Goal: Task Accomplishment & Management: Use online tool/utility

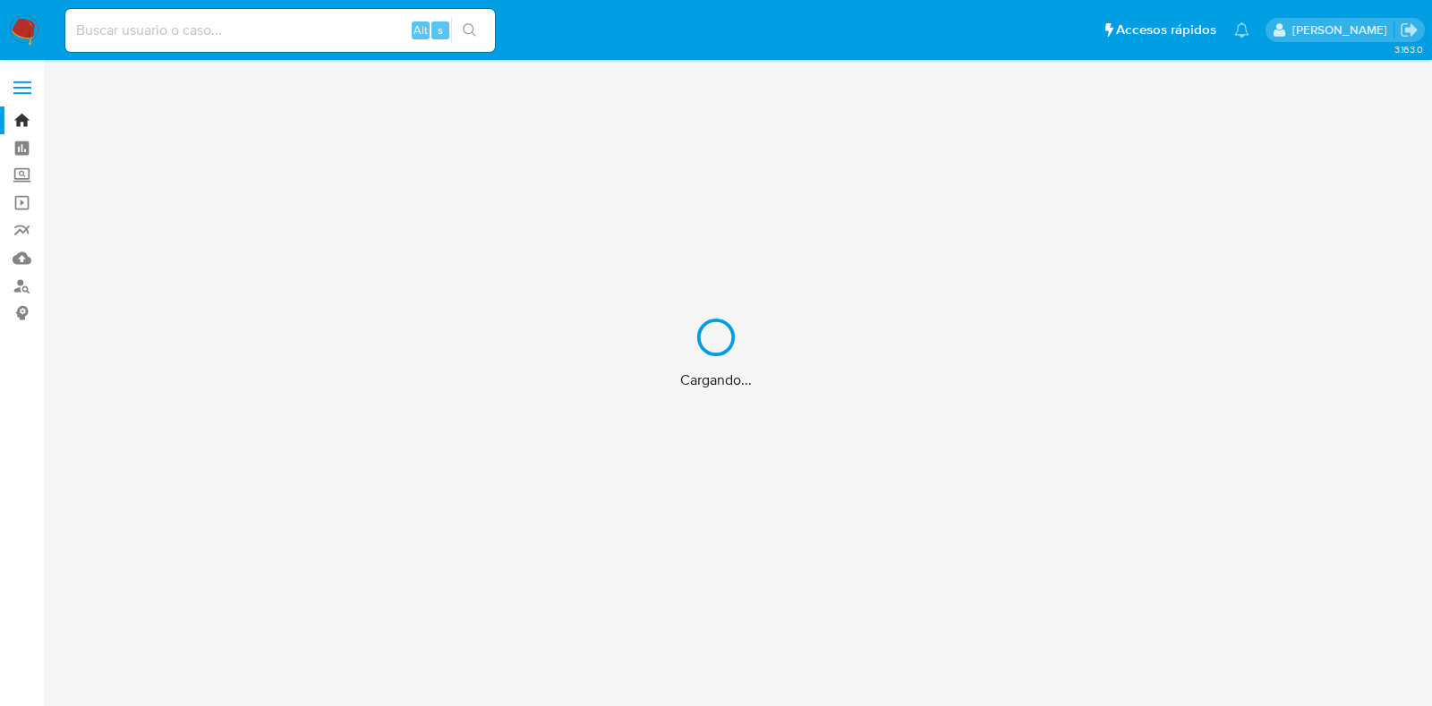
click at [264, 41] on div "Cargando..." at bounding box center [716, 353] width 1432 height 706
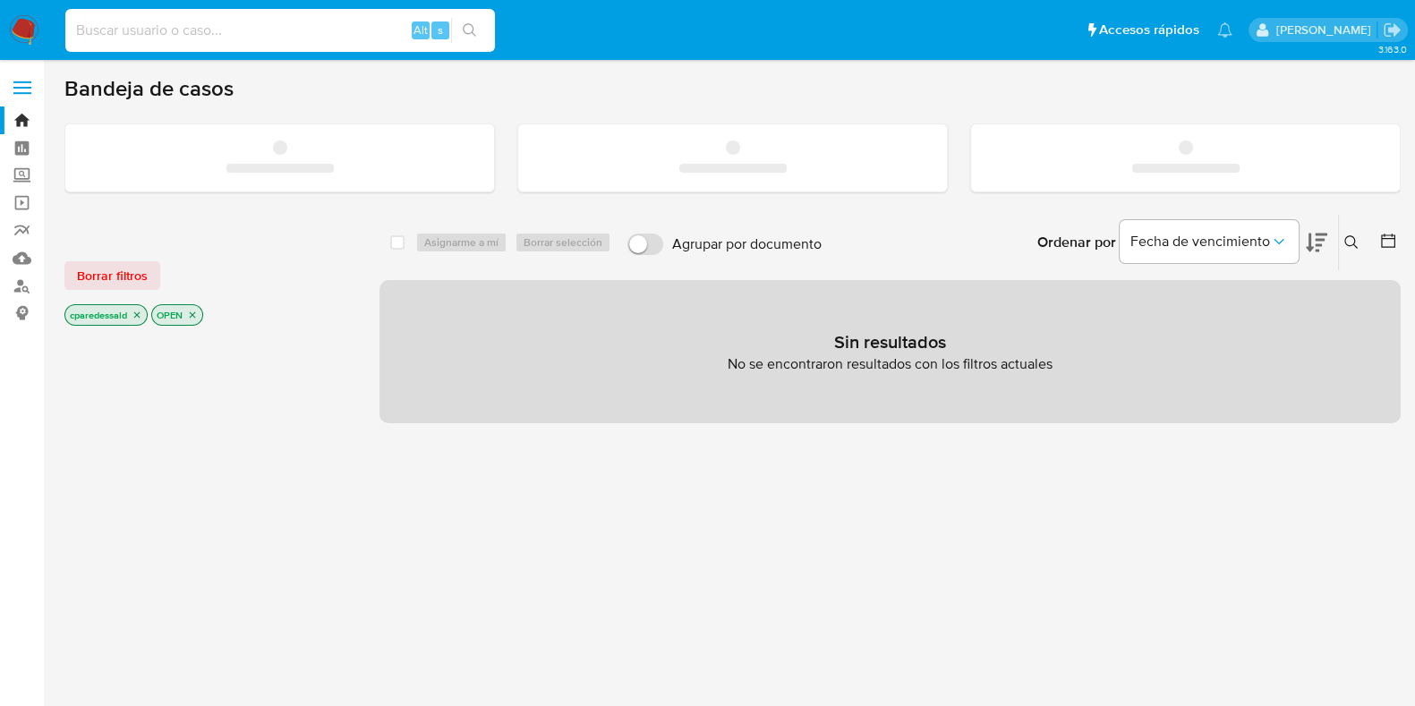
click at [200, 34] on input at bounding box center [280, 30] width 430 height 23
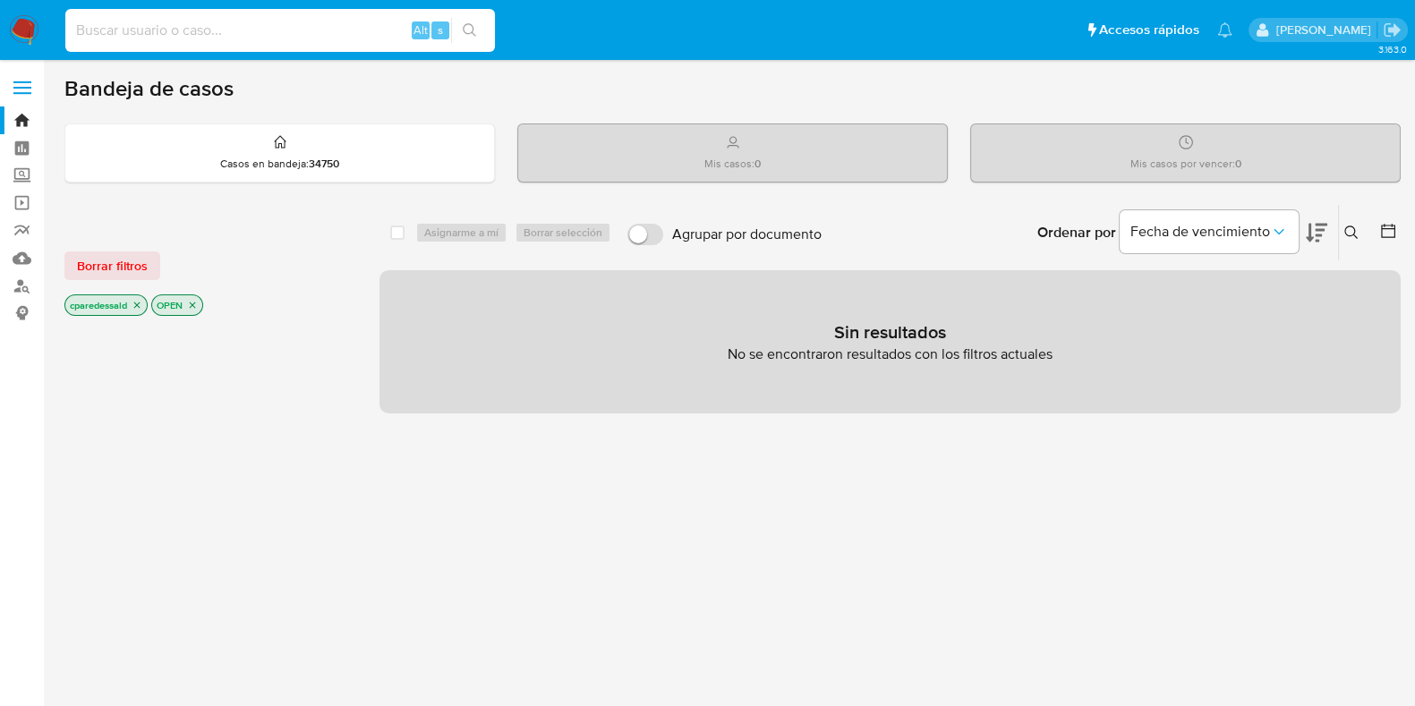
paste input "Z3vJ2rmABXOA2holhXoGD3ah"
type input "Z3vJ2rmABXOA2holhXoGD3ah"
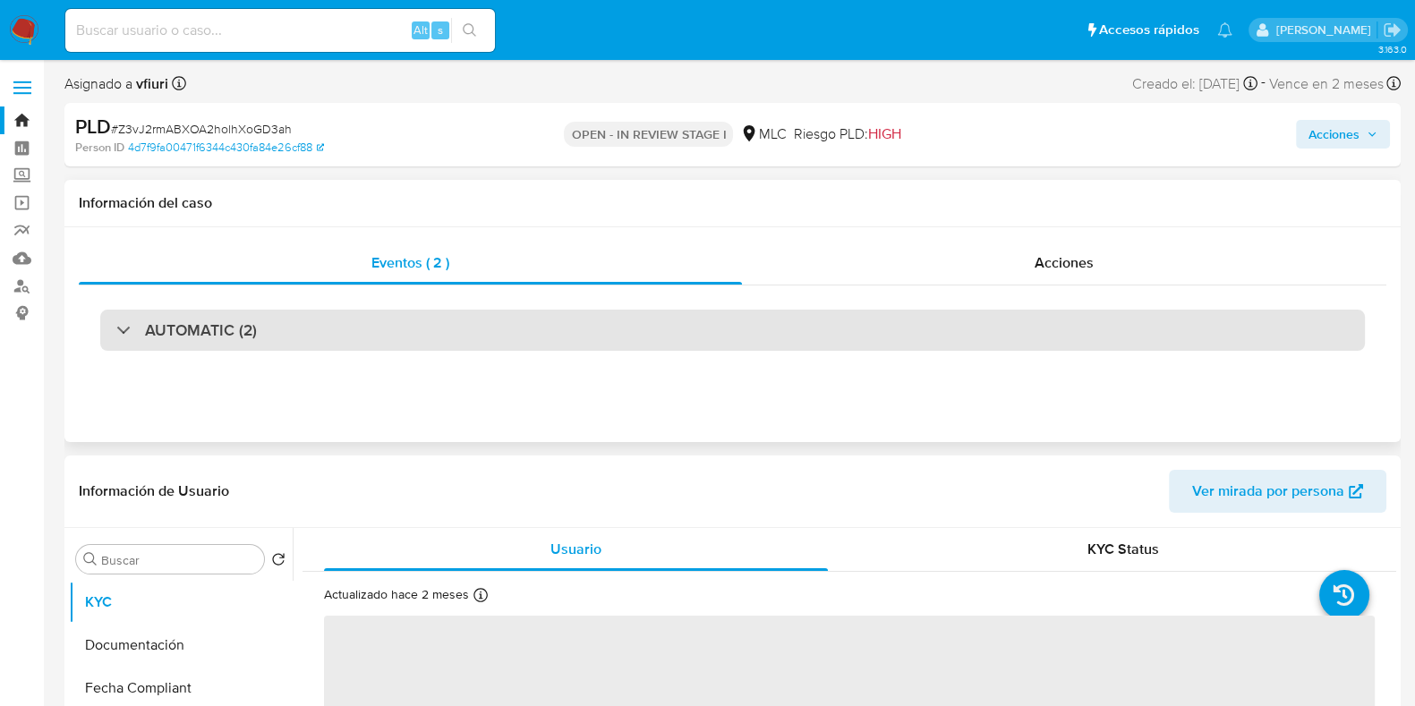
select select "10"
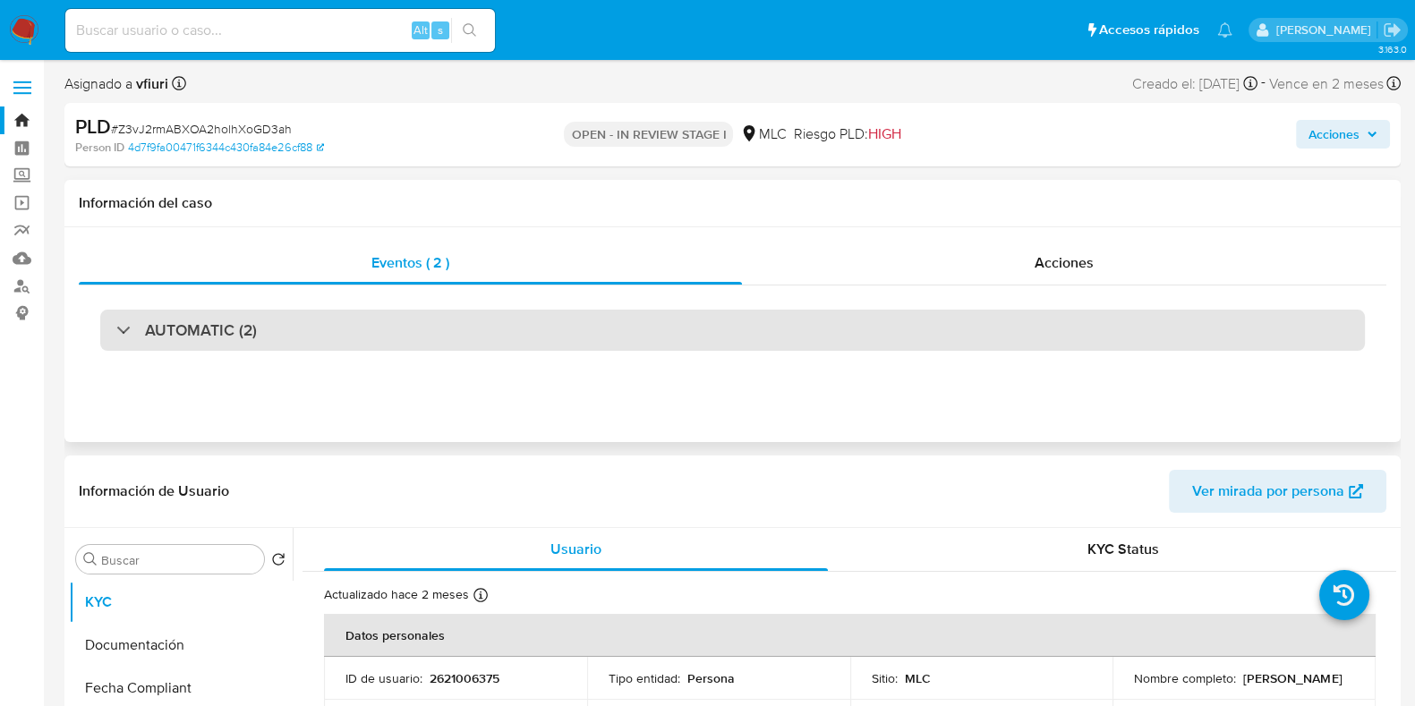
click at [506, 337] on div "AUTOMATIC (2)" at bounding box center [732, 330] width 1265 height 41
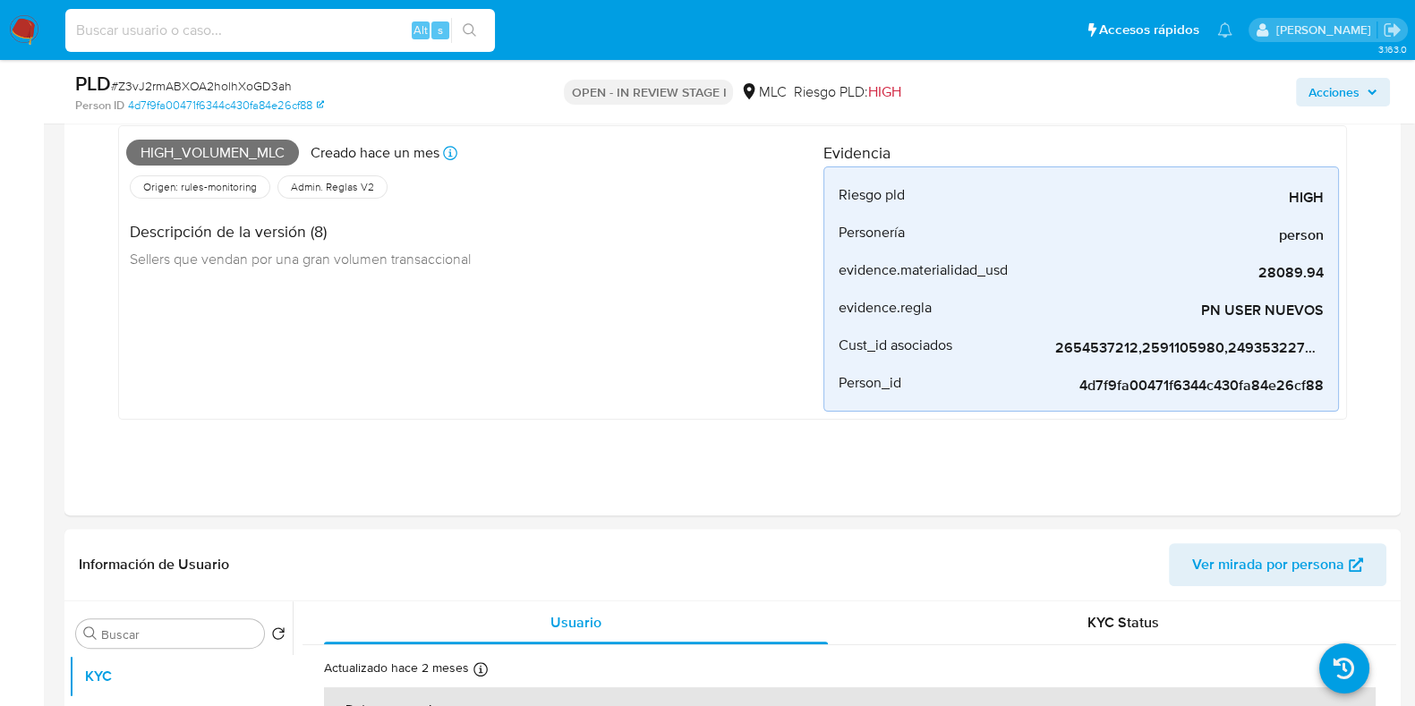
click at [311, 31] on input at bounding box center [280, 30] width 430 height 23
paste input "Wbt62MTuw8byTS6LTaXfxL7s"
type input "Wbt62MTuw8byTS6LTaXfxL7s"
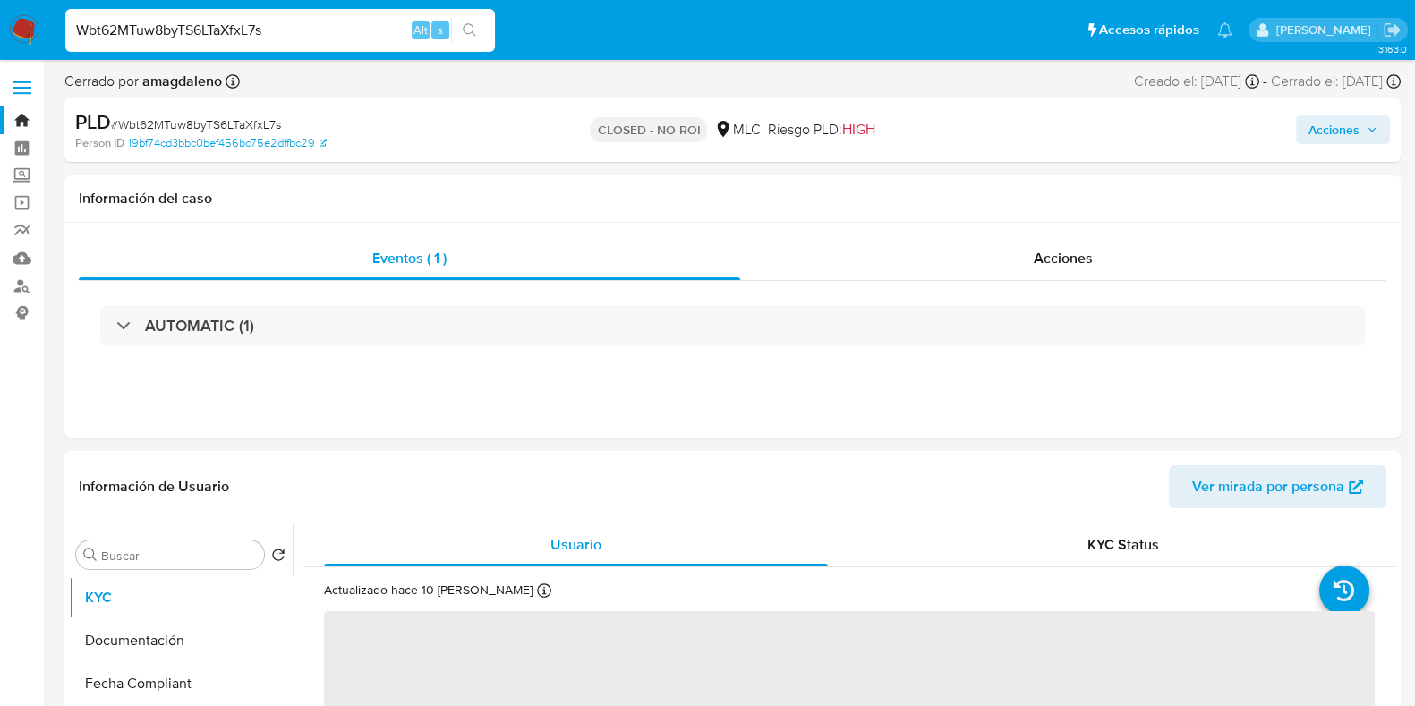
select select "10"
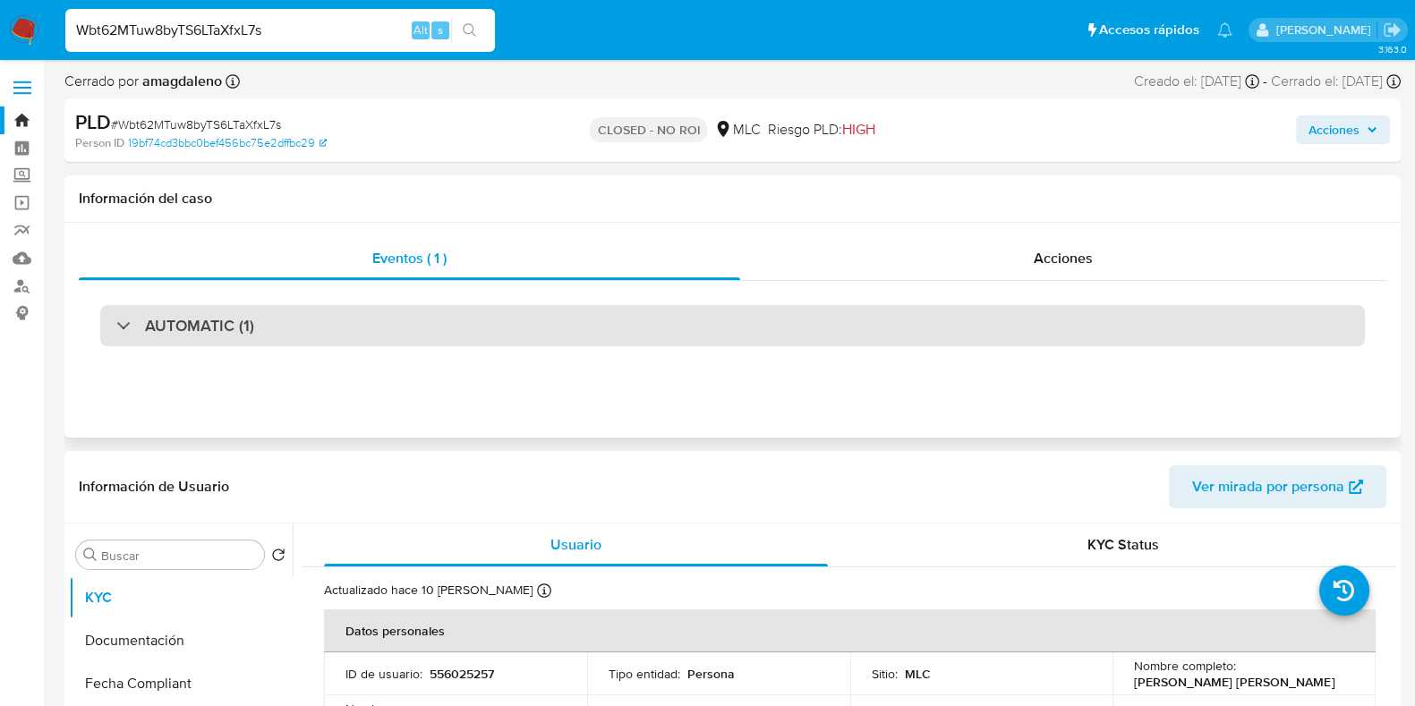
click at [841, 337] on div "AUTOMATIC (1)" at bounding box center [732, 325] width 1265 height 41
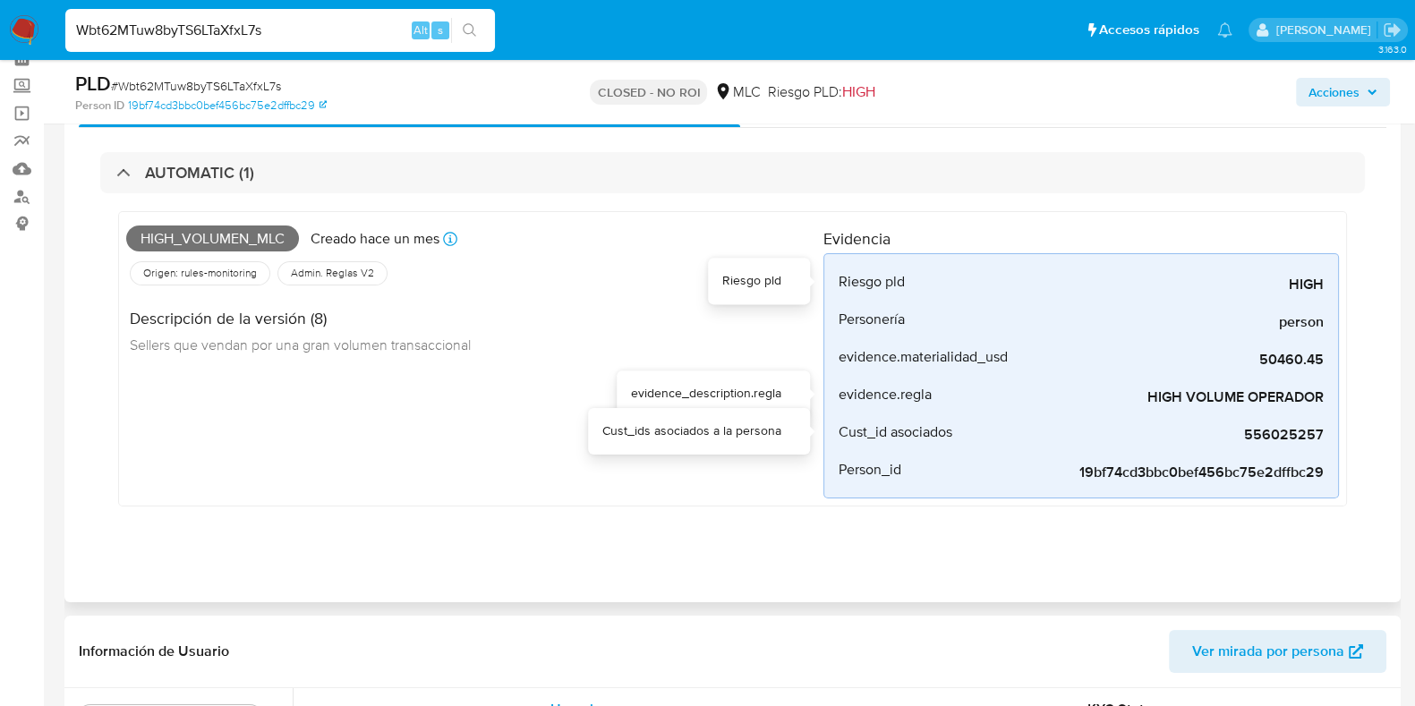
scroll to position [111, 0]
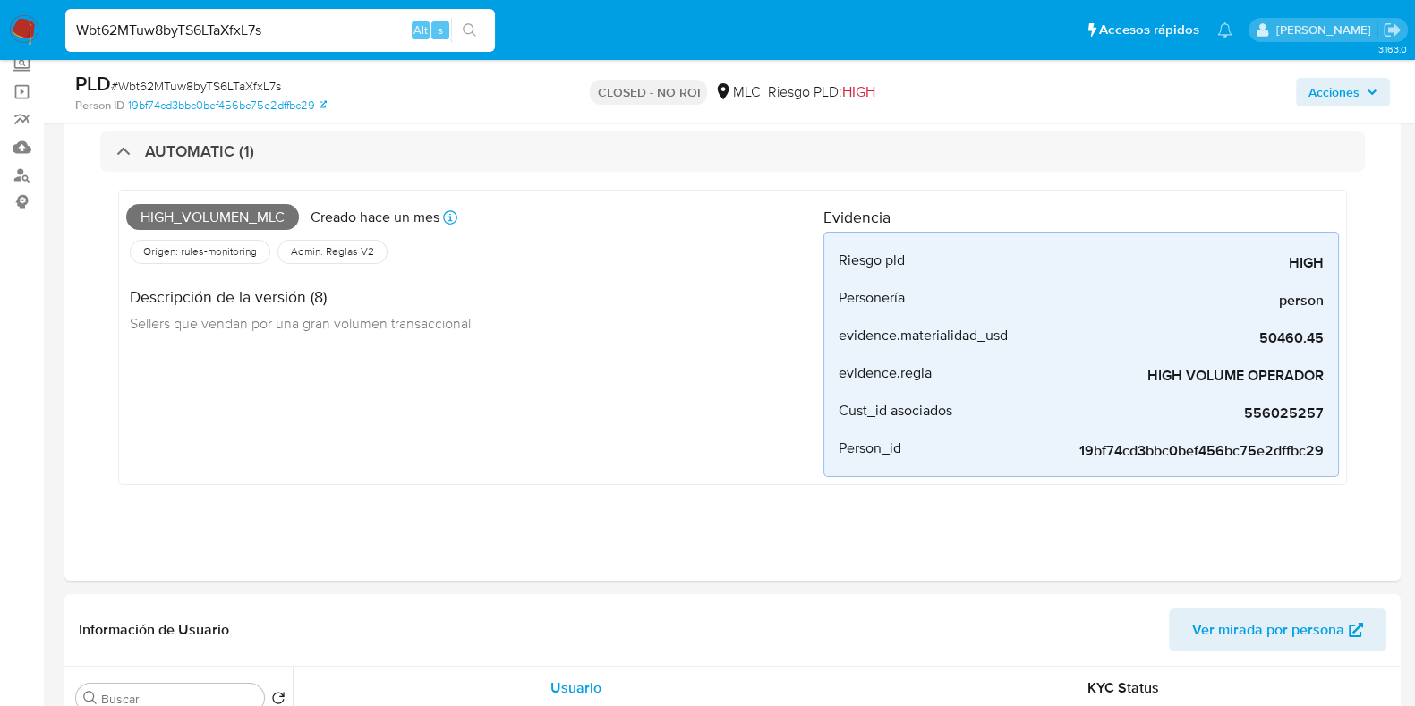
drag, startPoint x: 345, startPoint y: 28, endPoint x: 70, endPoint y: 37, distance: 274.9
click at [70, 37] on input "Wbt62MTuw8byTS6LTaXfxL7s" at bounding box center [280, 30] width 430 height 23
paste input "ADaoWANyMdUMWBRS46YITx1w"
type input "ADaoWANyMdUMWBRS46YITx1w"
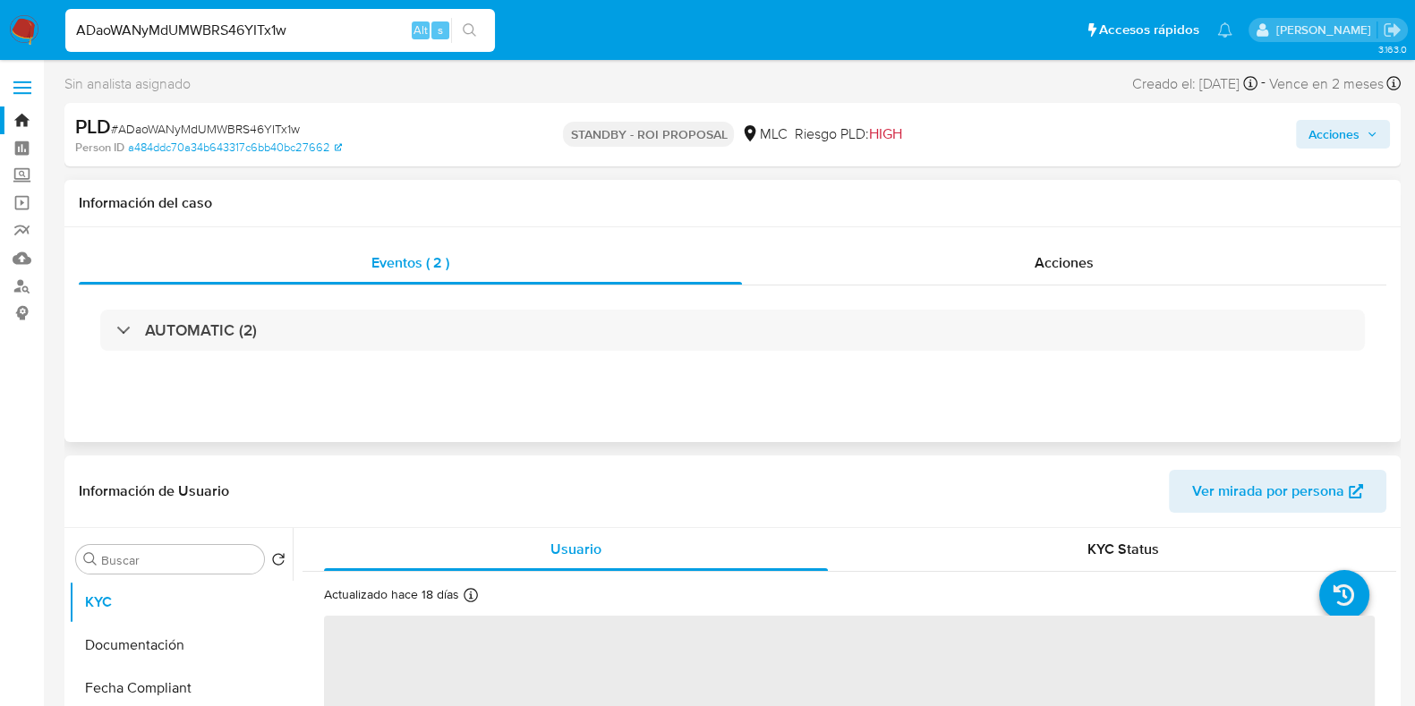
select select "10"
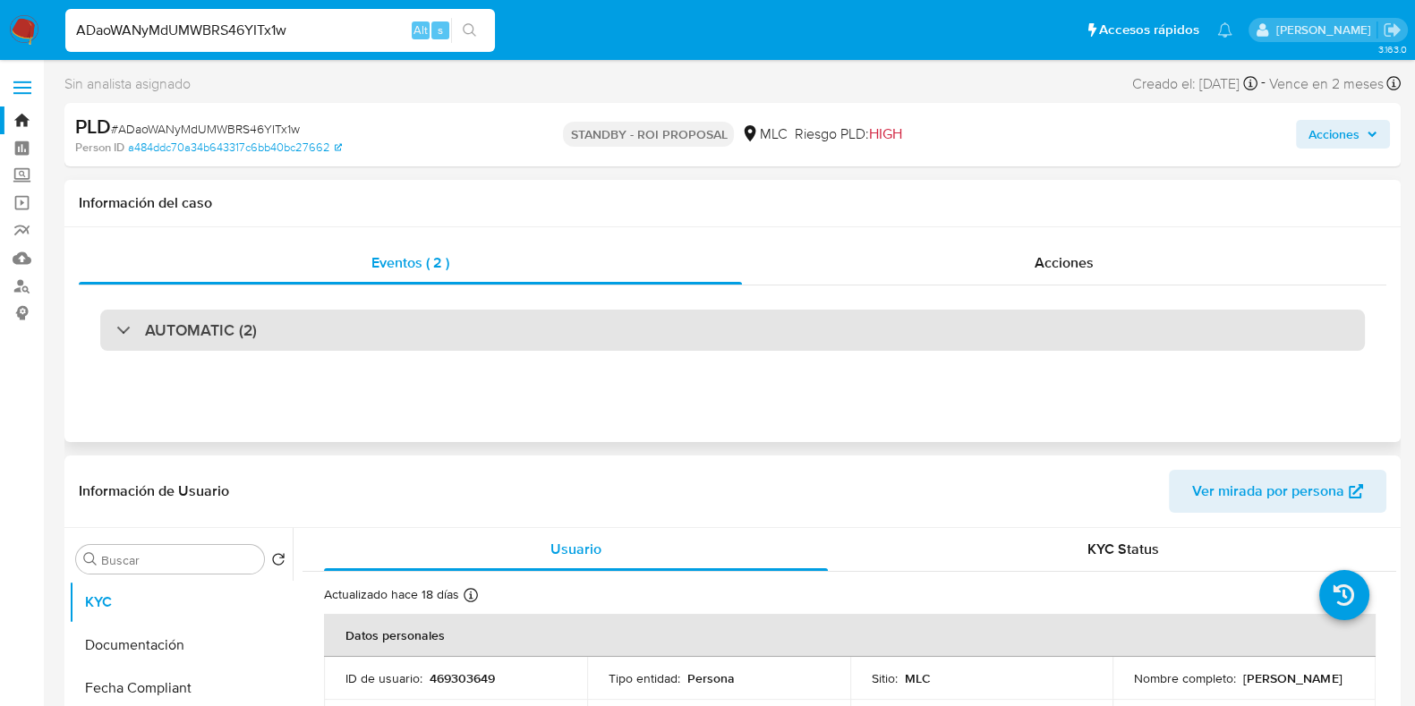
click at [430, 312] on div "AUTOMATIC (2)" at bounding box center [732, 330] width 1265 height 41
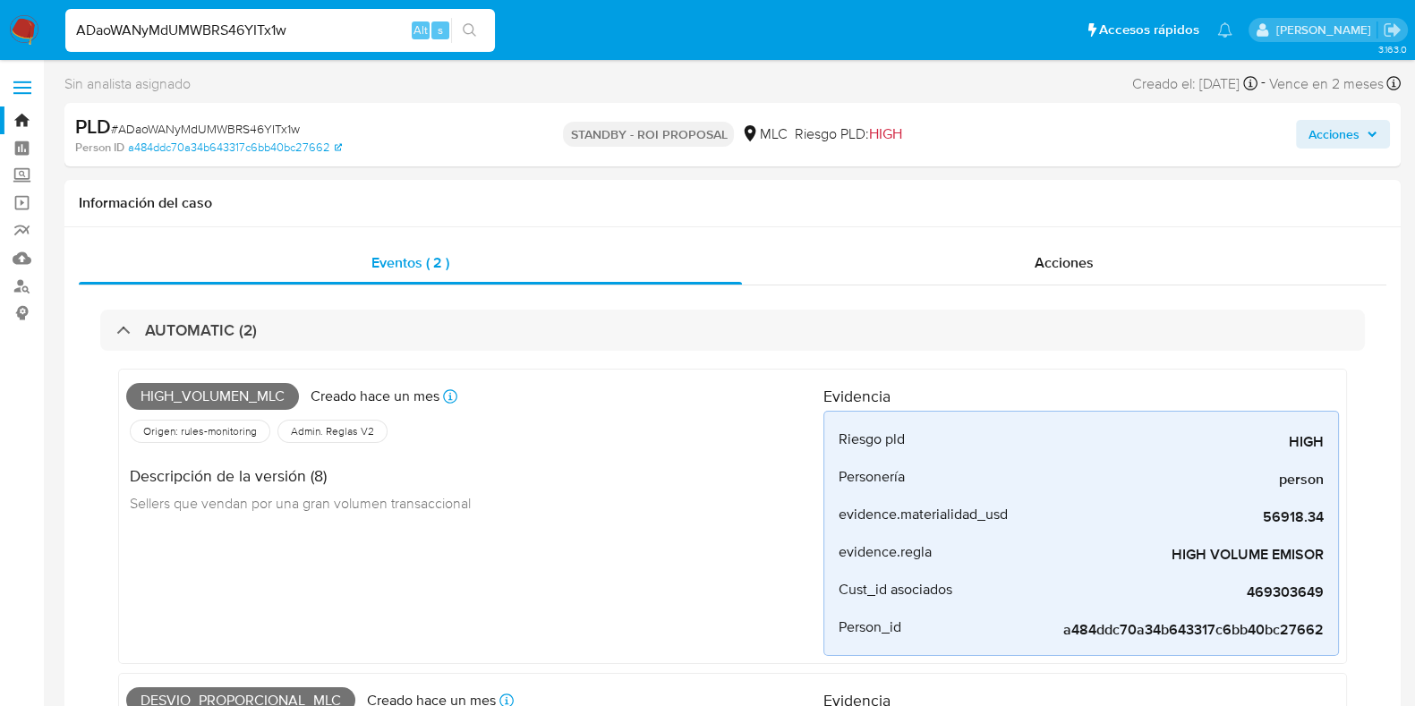
drag, startPoint x: 307, startPoint y: 37, endPoint x: 21, endPoint y: 31, distance: 286.5
click at [21, 31] on nav "Pausado Ver notificaciones ADaoWANyMdUMWBRS46YITx1w Alt s Accesos rápidos Presi…" at bounding box center [707, 30] width 1415 height 60
click at [1005, 271] on div "Acciones" at bounding box center [1064, 263] width 644 height 43
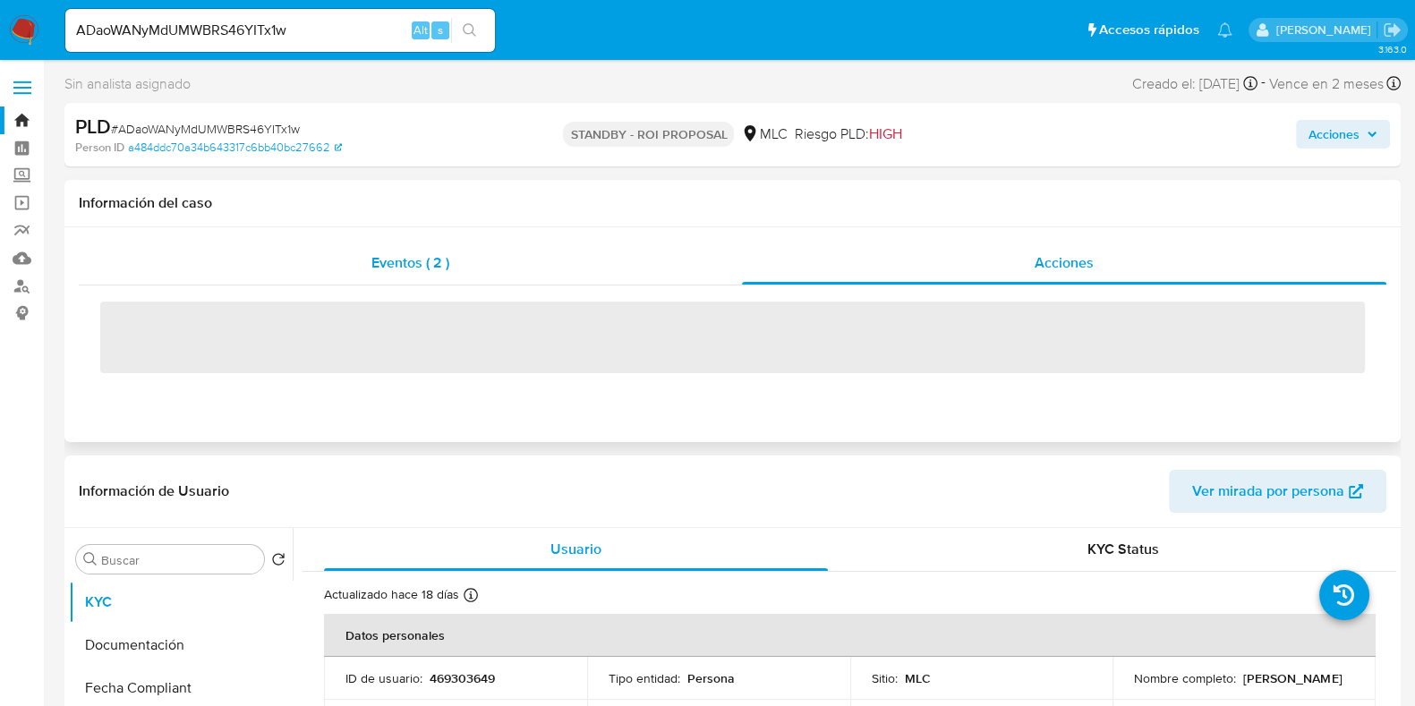
click at [543, 251] on div "Eventos ( 2 )" at bounding box center [410, 263] width 663 height 43
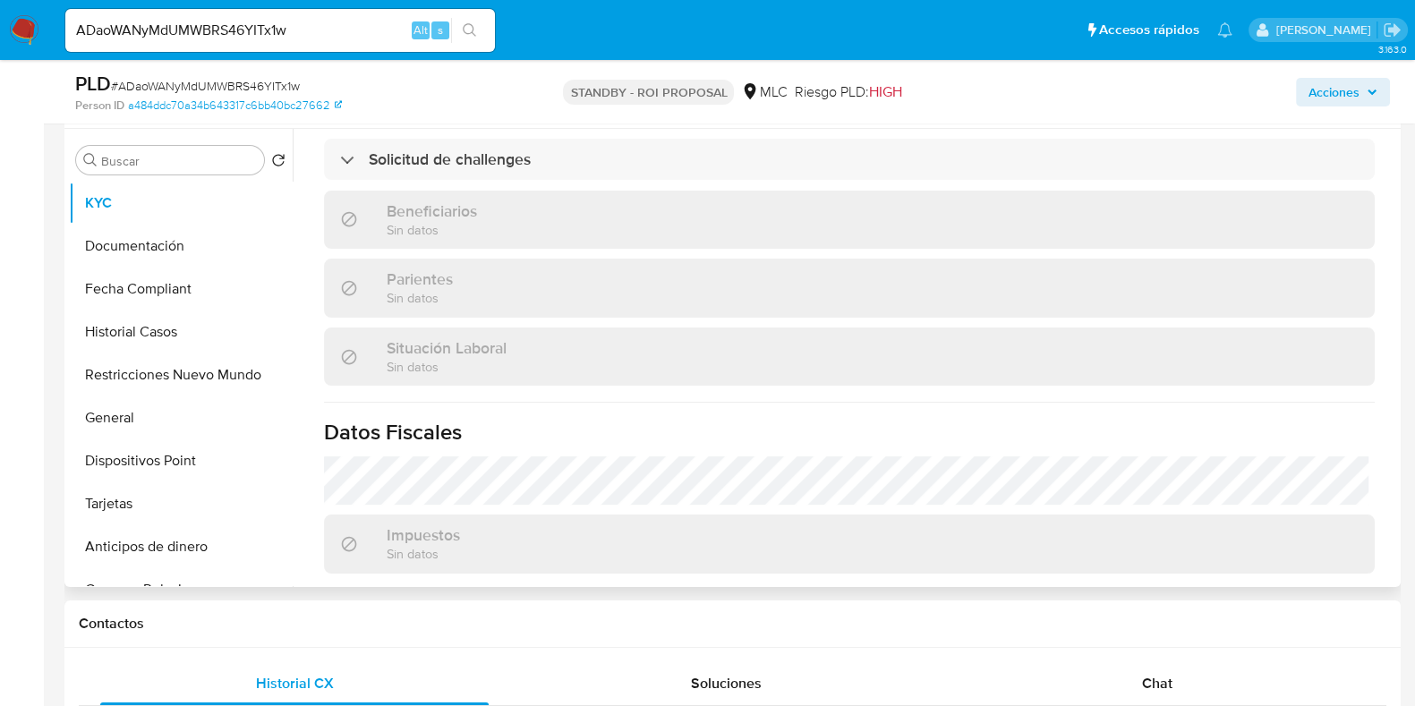
scroll to position [987, 0]
